Goal: Navigation & Orientation: Go to known website

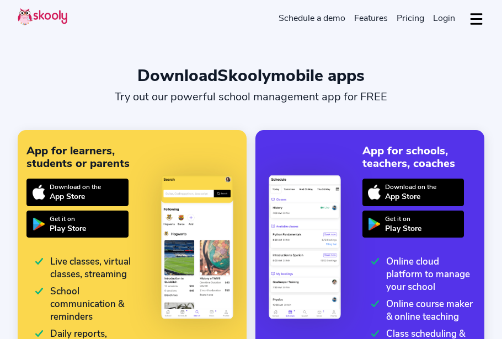
select select "en"
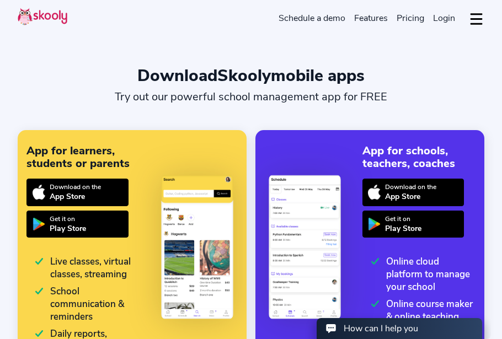
select select "1"
select select "[GEOGRAPHIC_DATA]"
select select "America/New_York"
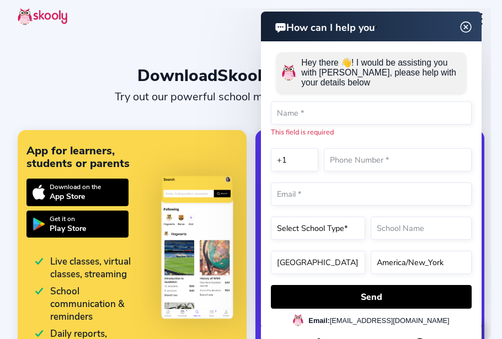
click at [465, 24] on img at bounding box center [465, 27] width 21 height 14
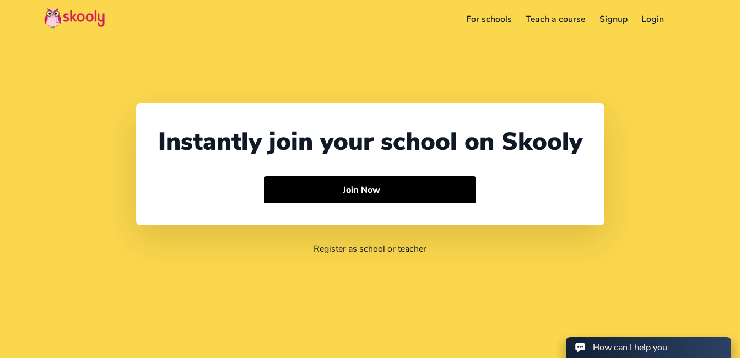
select select "1"
select select "[GEOGRAPHIC_DATA]"
select select "America/New_York"
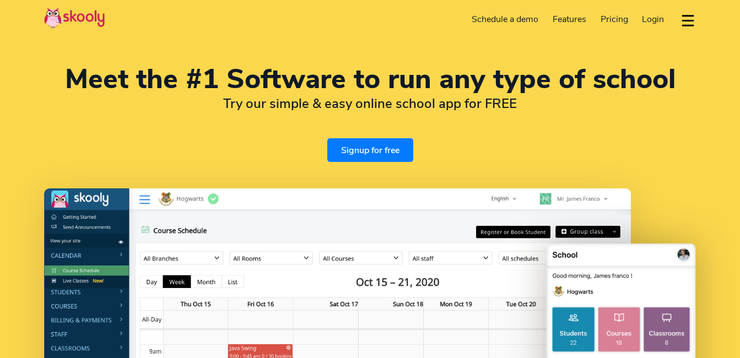
select select "en"
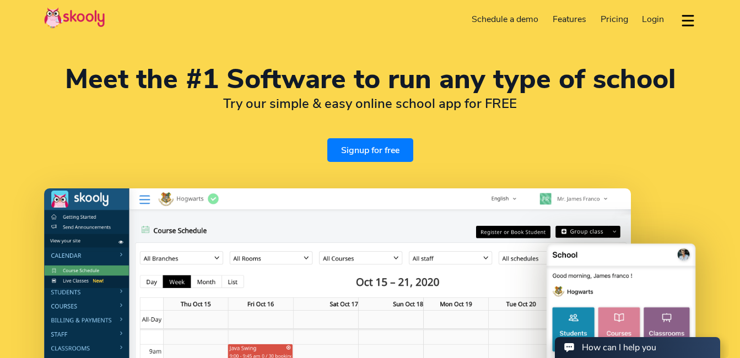
select select "1"
select select "[GEOGRAPHIC_DATA]"
select select "America/New_York"
